Goal: Book appointment/travel/reservation

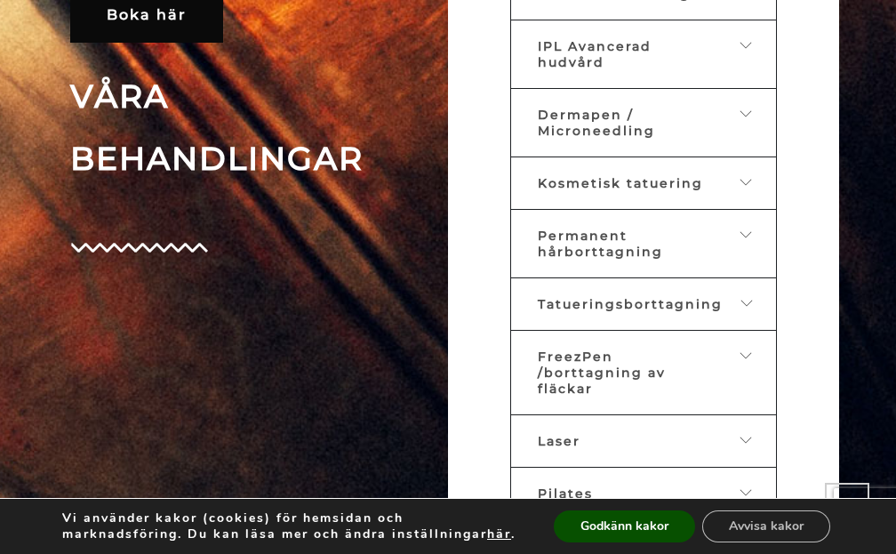
scroll to position [825, 0]
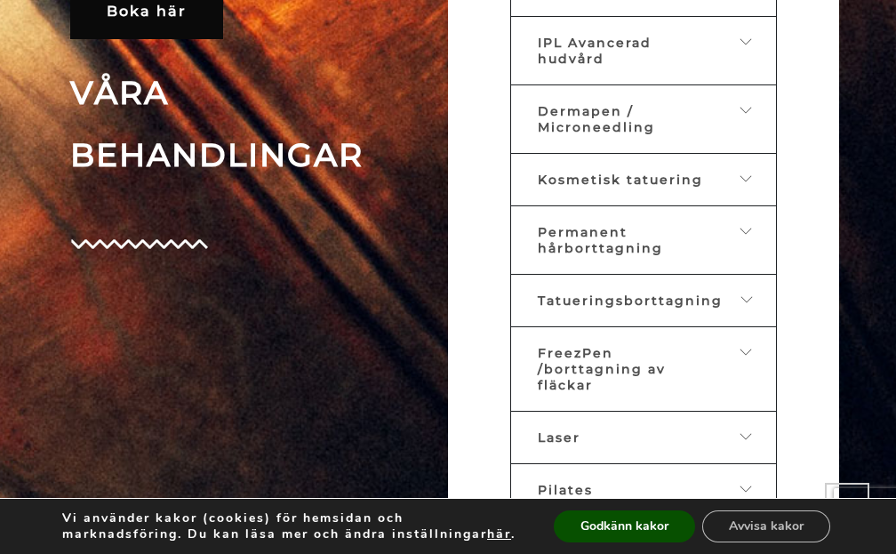
click at [749, 109] on link "Dermapen / Microneedling" at bounding box center [643, 118] width 267 height 69
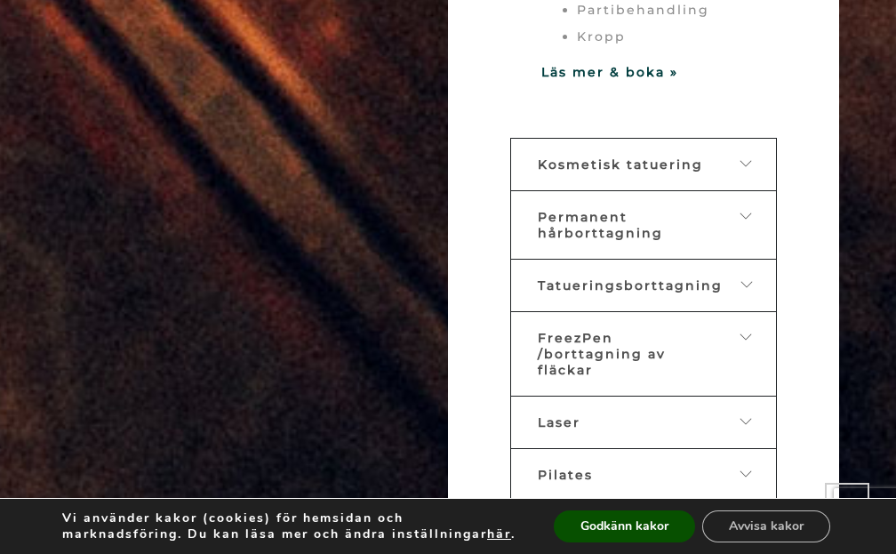
scroll to position [1607, 0]
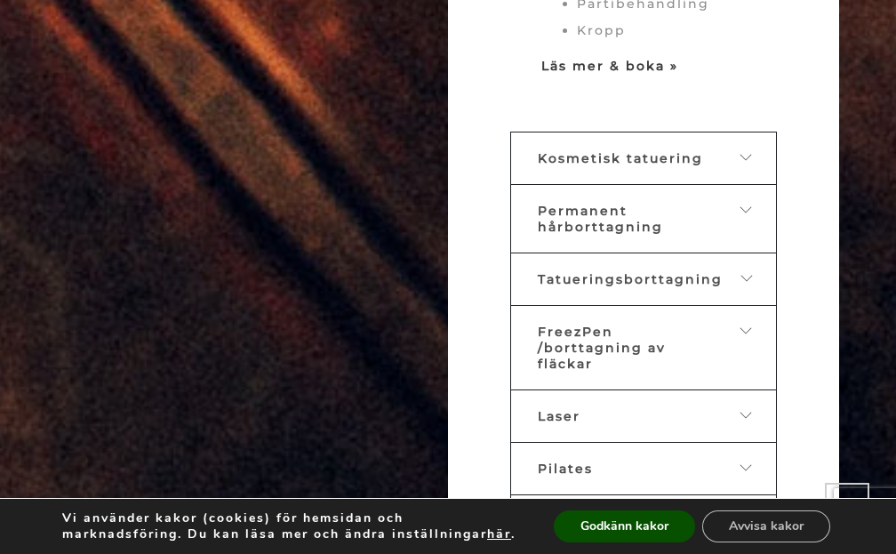
click at [595, 58] on strong "Läs mer & boka »" at bounding box center [609, 66] width 137 height 16
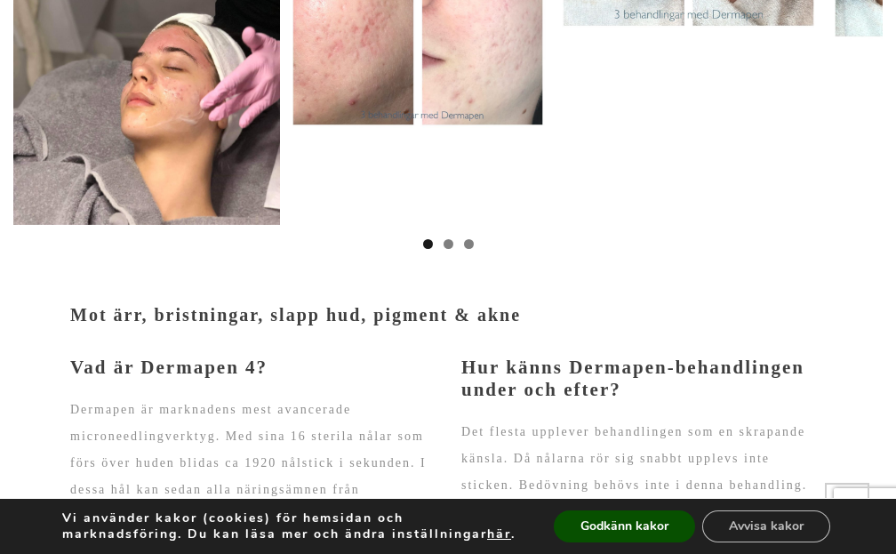
scroll to position [499, 0]
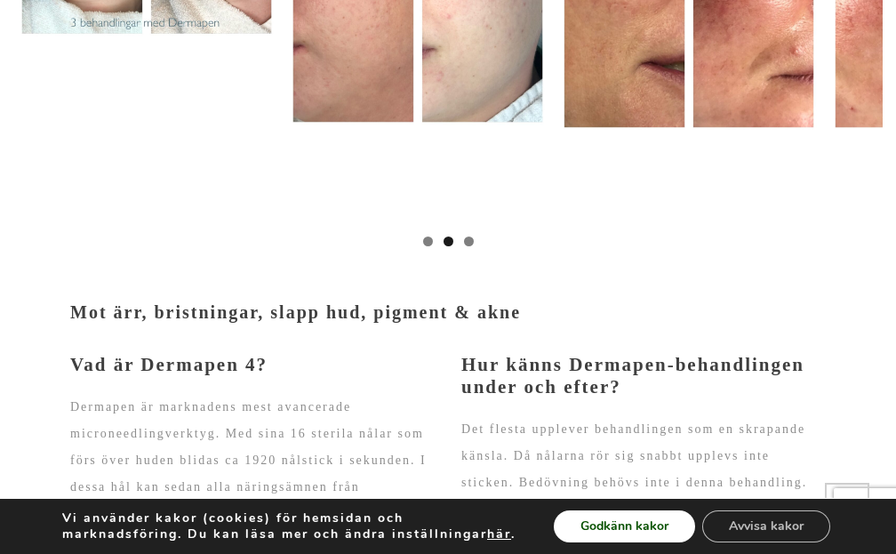
click at [638, 515] on button "Godkänn kakor" at bounding box center [624, 526] width 141 height 32
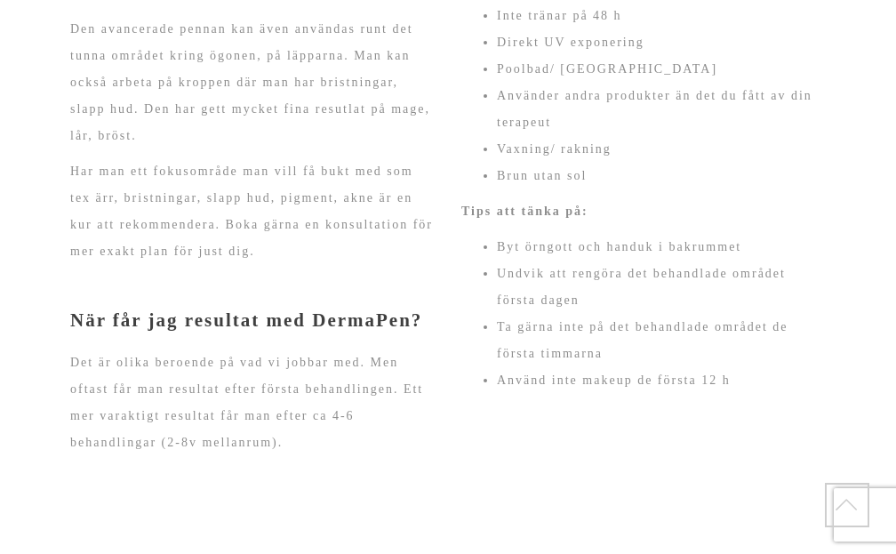
scroll to position [1447, 0]
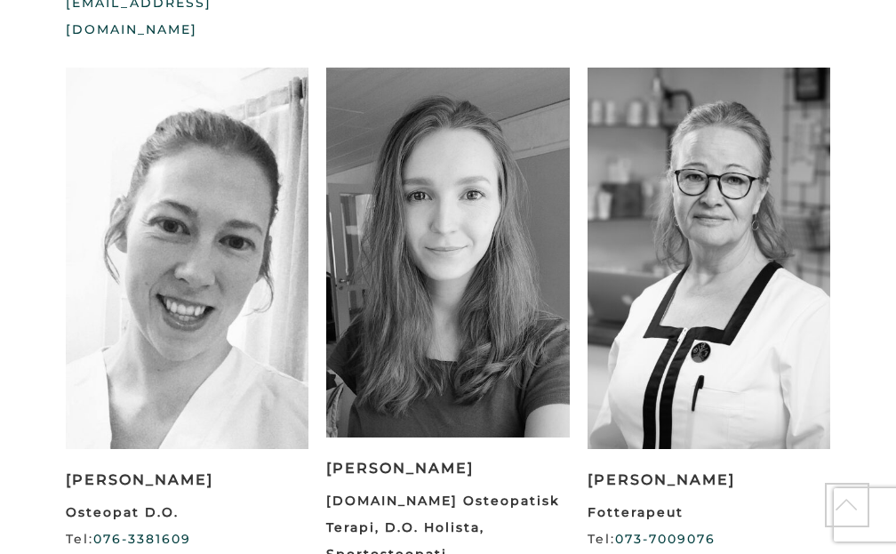
scroll to position [2514, 0]
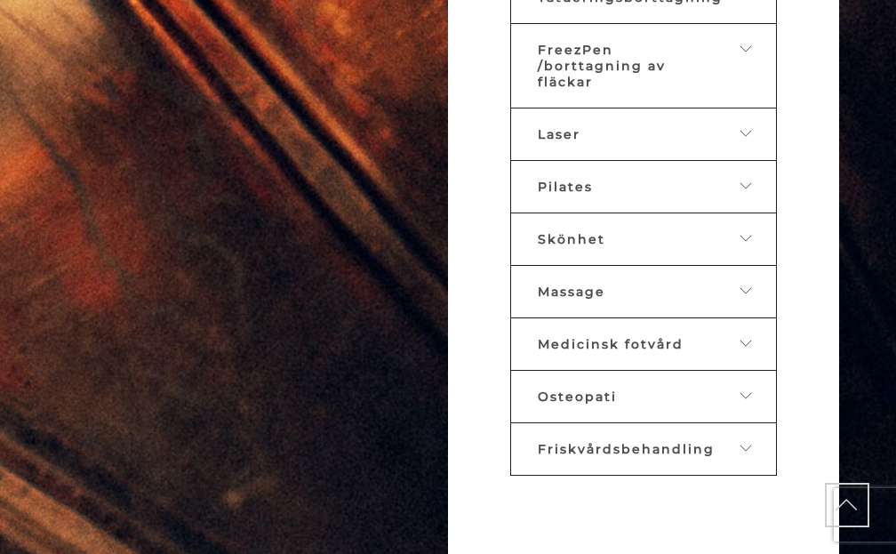
scroll to position [1134, 0]
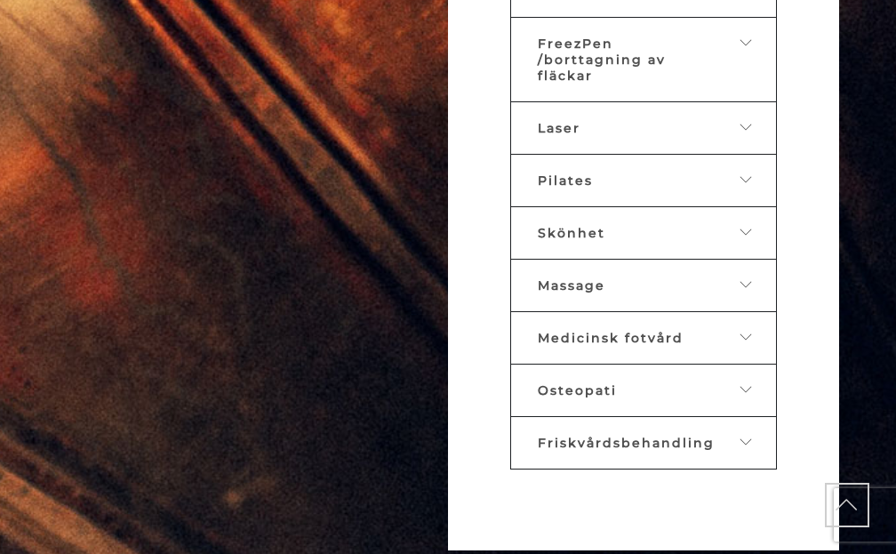
click at [750, 311] on link "Medicinsk fotvård" at bounding box center [643, 337] width 267 height 53
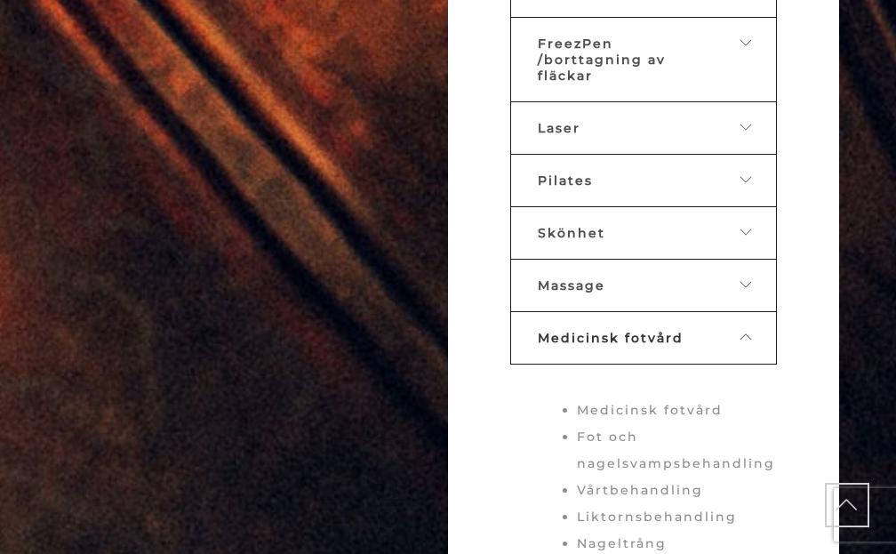
click at [745, 331] on icon at bounding box center [746, 337] width 14 height 12
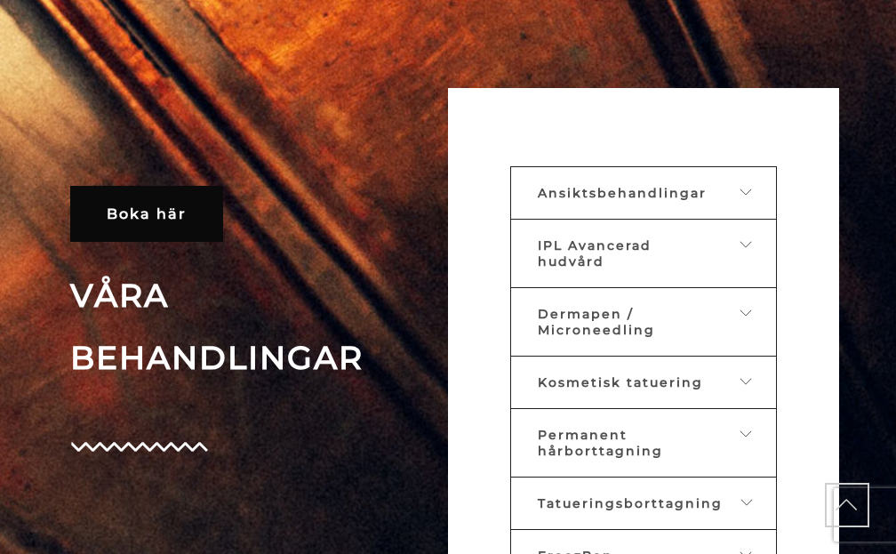
scroll to position [619, 0]
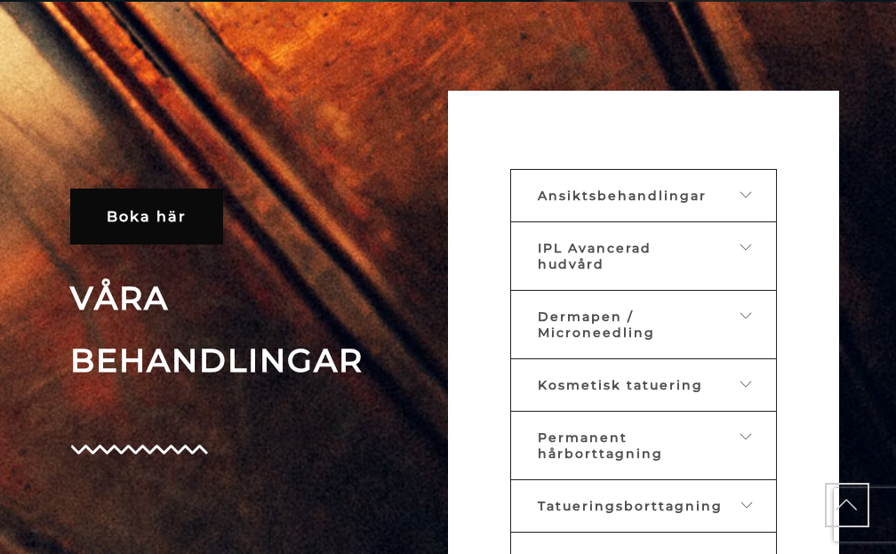
click at [739, 209] on link "Ansiktsbehandlingar" at bounding box center [643, 195] width 267 height 53
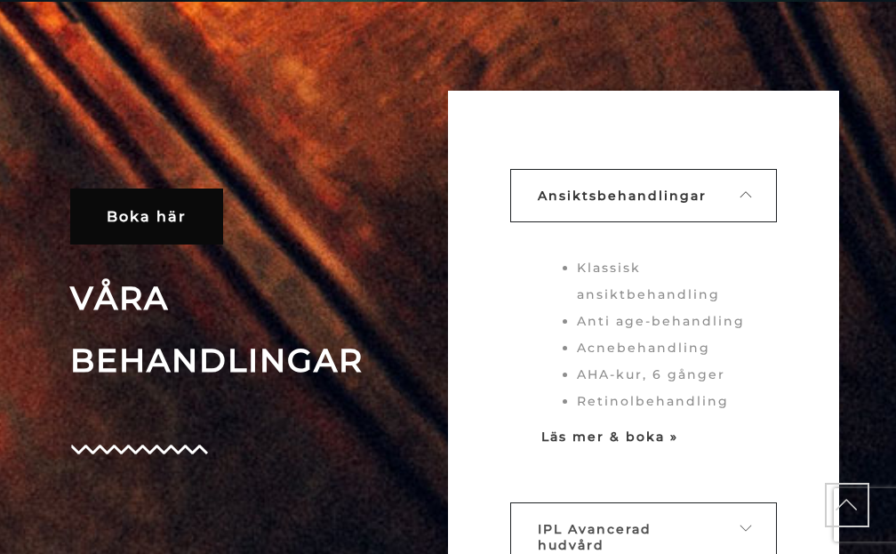
click at [581, 436] on strong "Läs mer & boka »" at bounding box center [609, 436] width 137 height 16
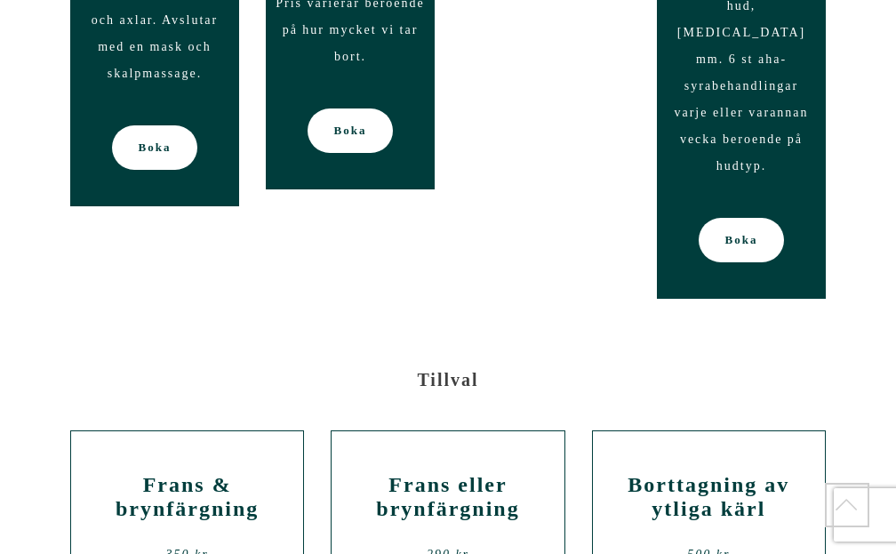
scroll to position [2874, 0]
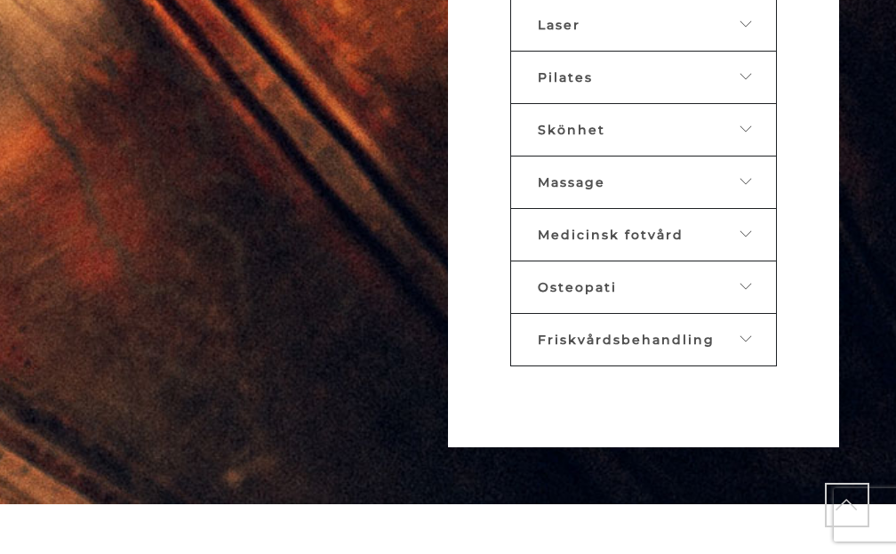
scroll to position [1231, 0]
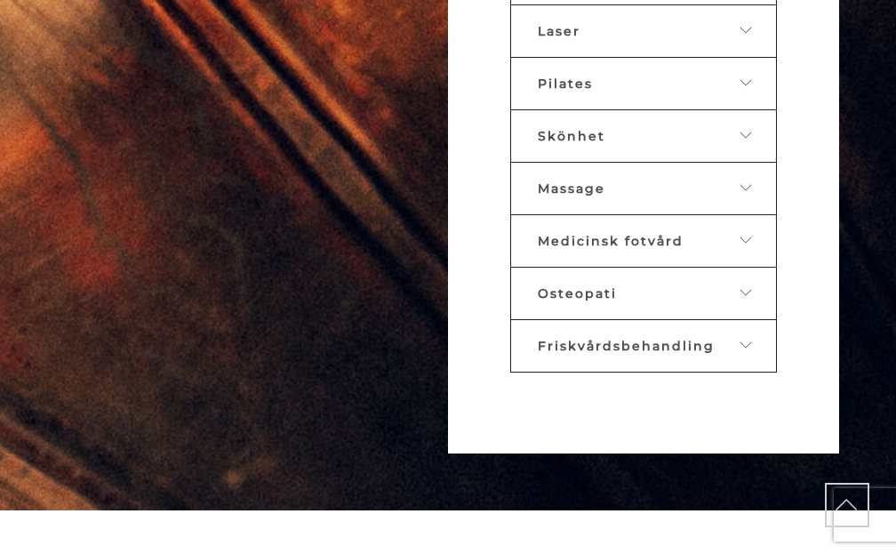
click at [719, 233] on div "Medicinsk fotvård" at bounding box center [630, 241] width 184 height 16
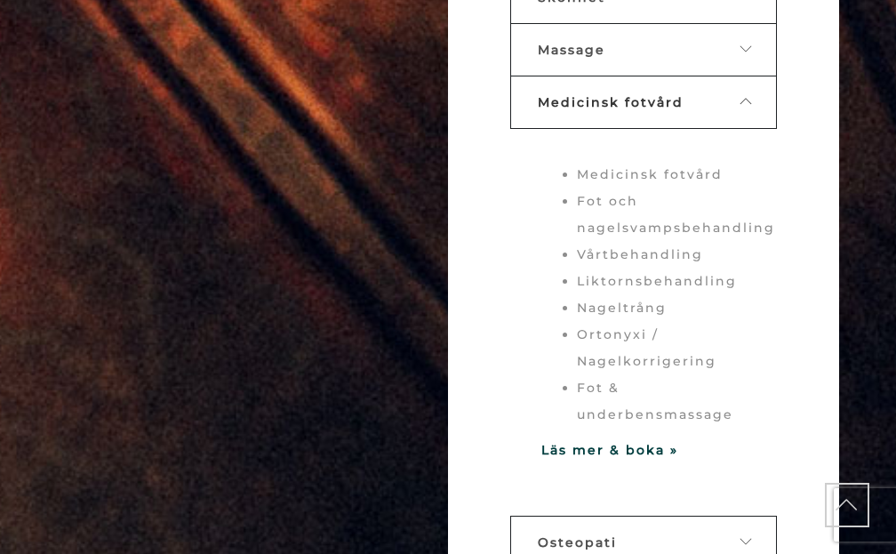
scroll to position [1373, 0]
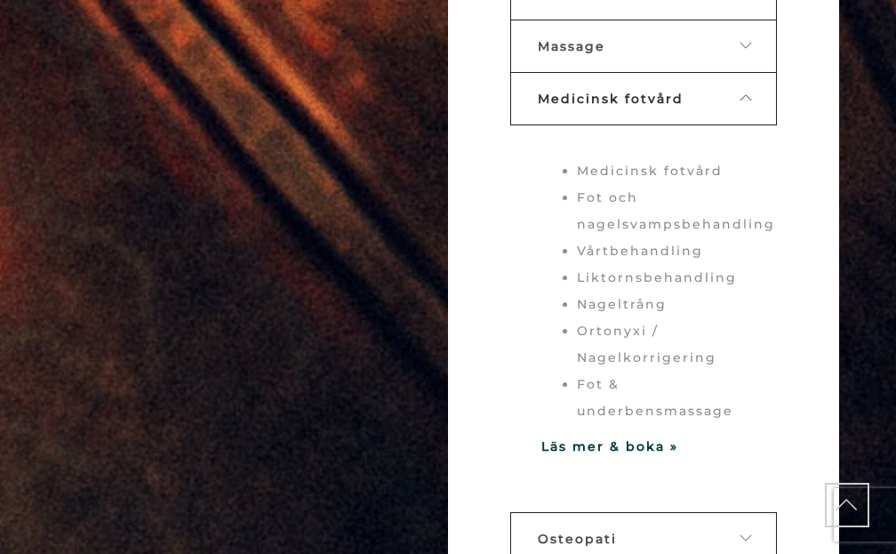
click at [746, 92] on icon at bounding box center [746, 98] width 14 height 12
